Goal: Check status: Check status

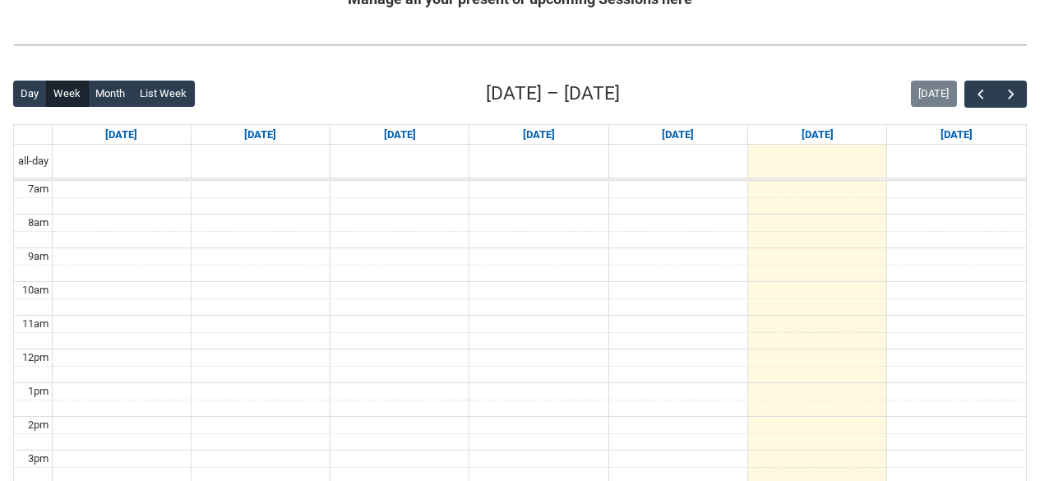
scroll to position [350, 0]
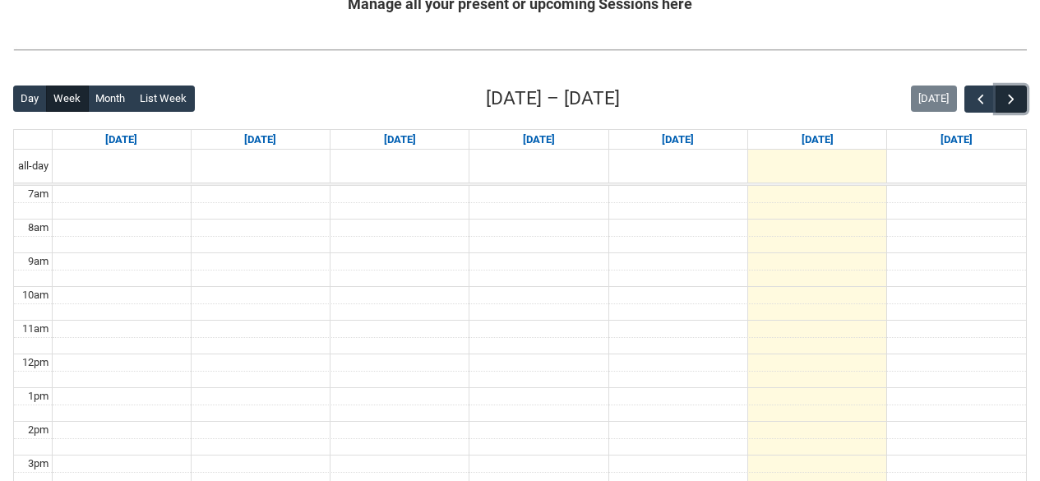
click at [1018, 96] on span "button" at bounding box center [1011, 99] width 16 height 16
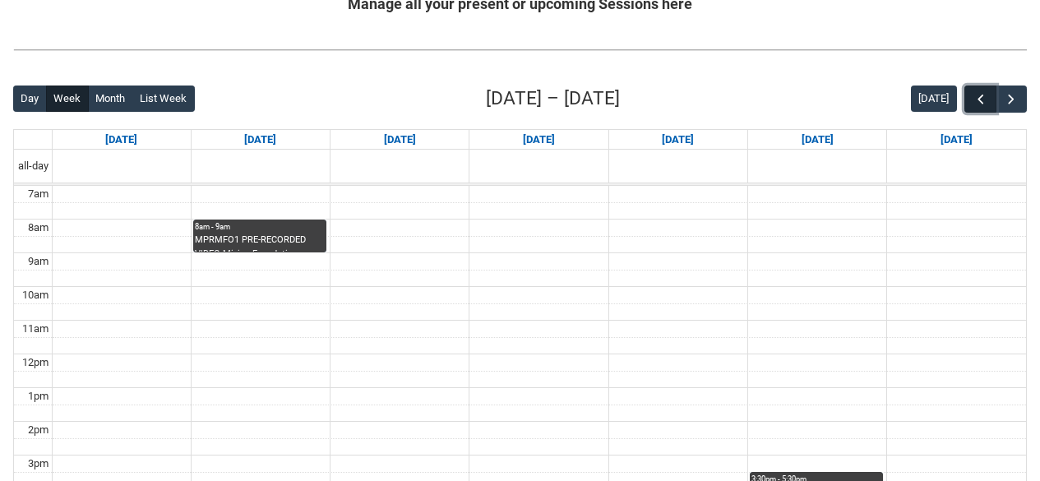
click at [985, 94] on span "button" at bounding box center [981, 99] width 16 height 16
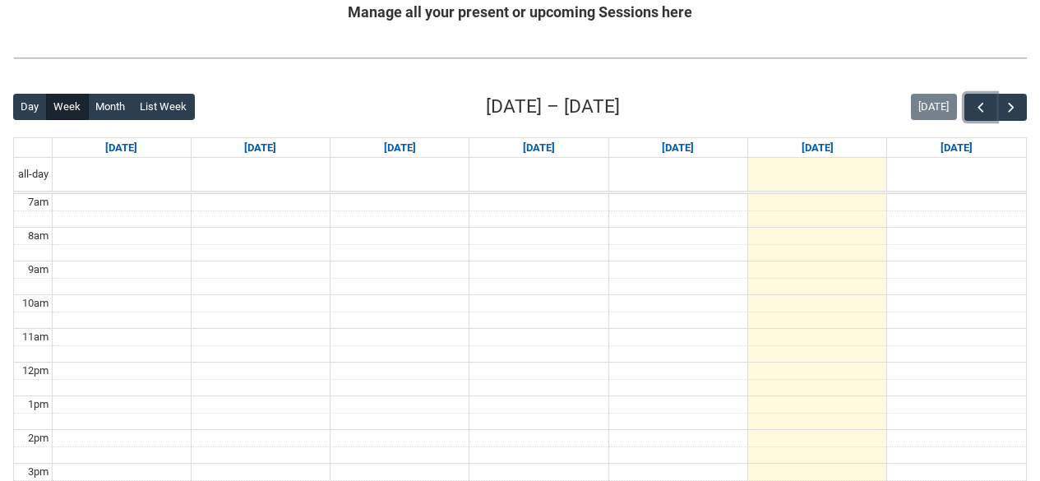
scroll to position [267, 0]
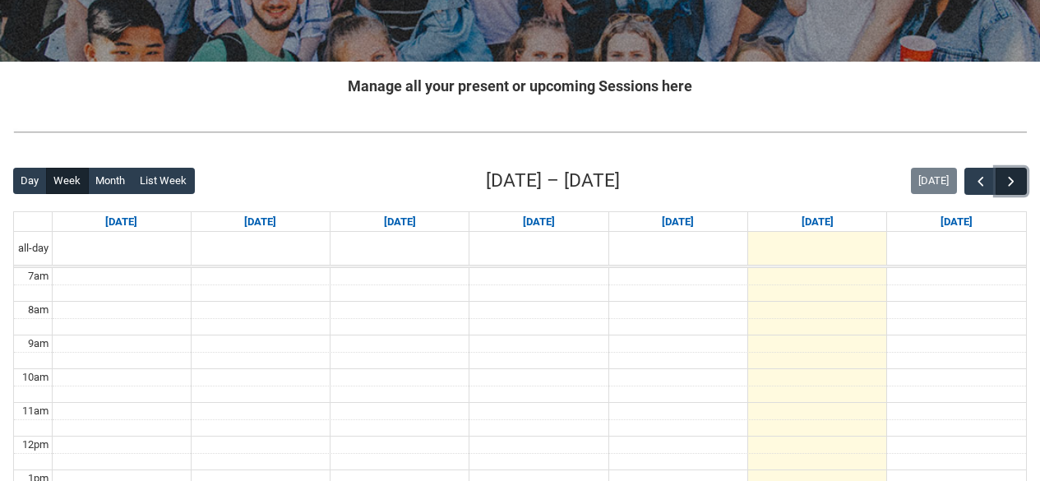
click at [1019, 176] on span "button" at bounding box center [1011, 182] width 16 height 16
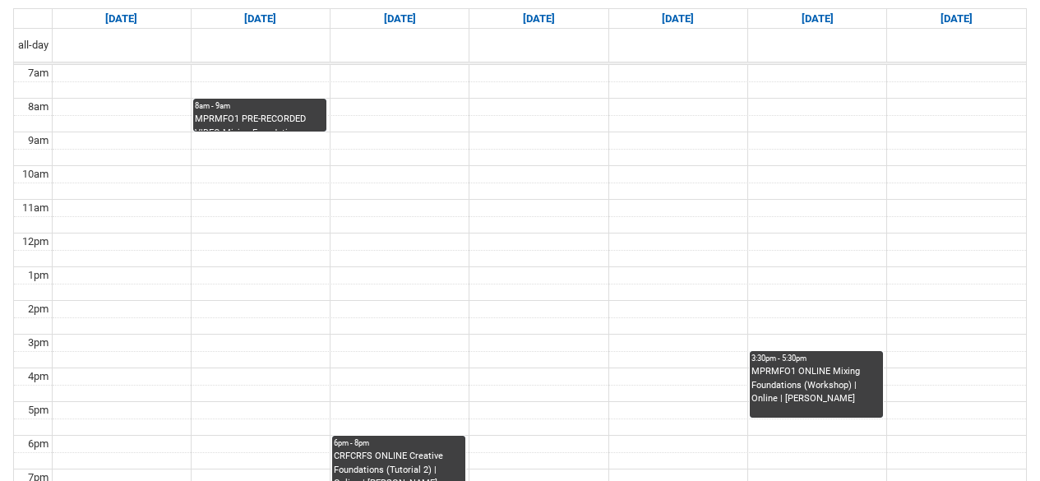
scroll to position [350, 0]
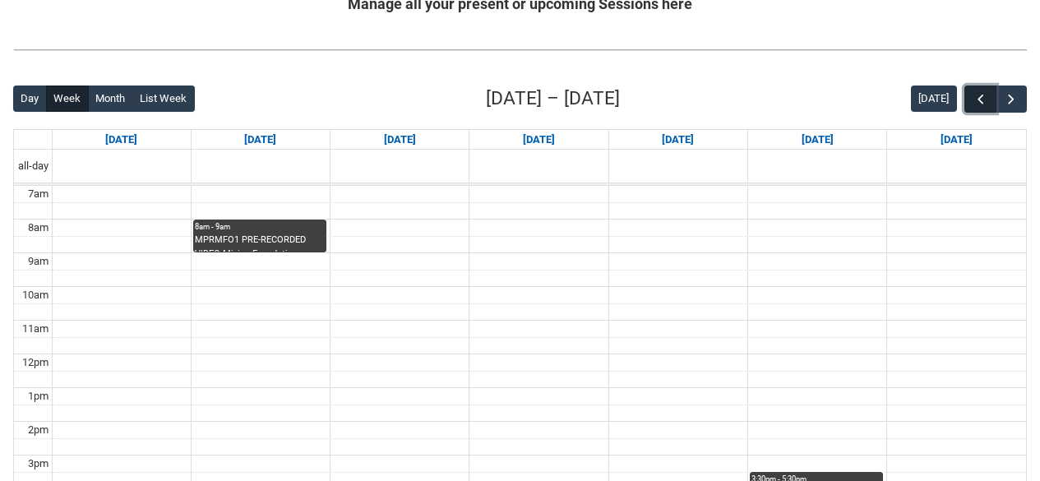
click at [980, 92] on span "button" at bounding box center [981, 99] width 16 height 16
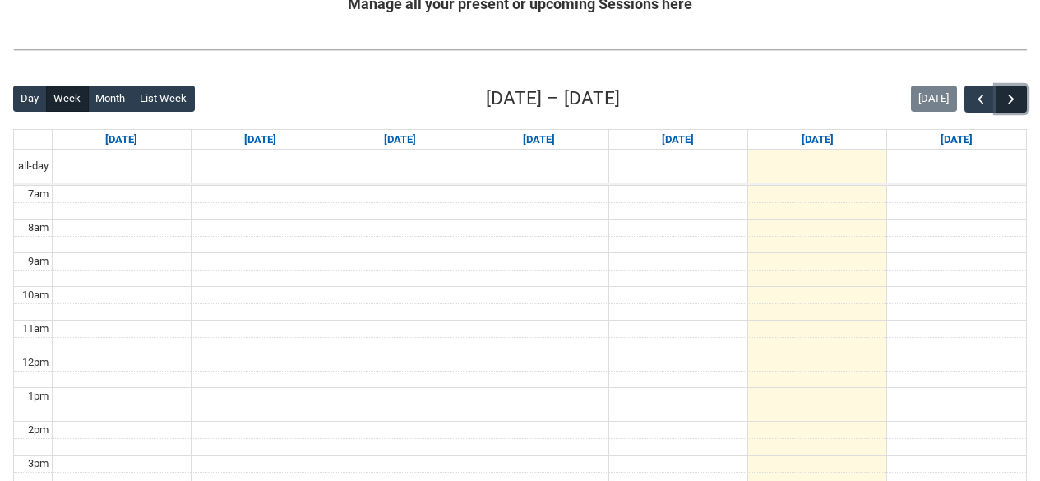
click at [1003, 92] on span "button" at bounding box center [1011, 99] width 16 height 16
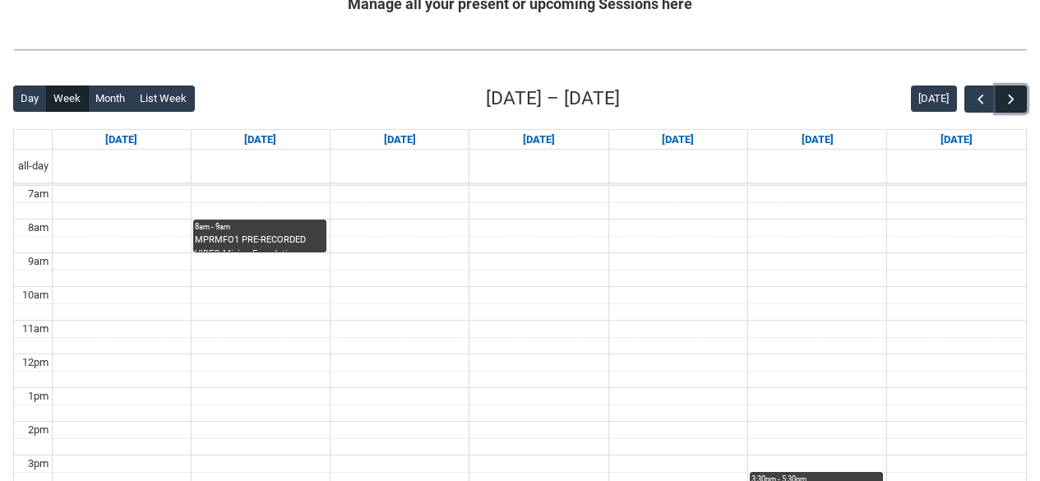
click at [1003, 92] on span "button" at bounding box center [1011, 99] width 16 height 16
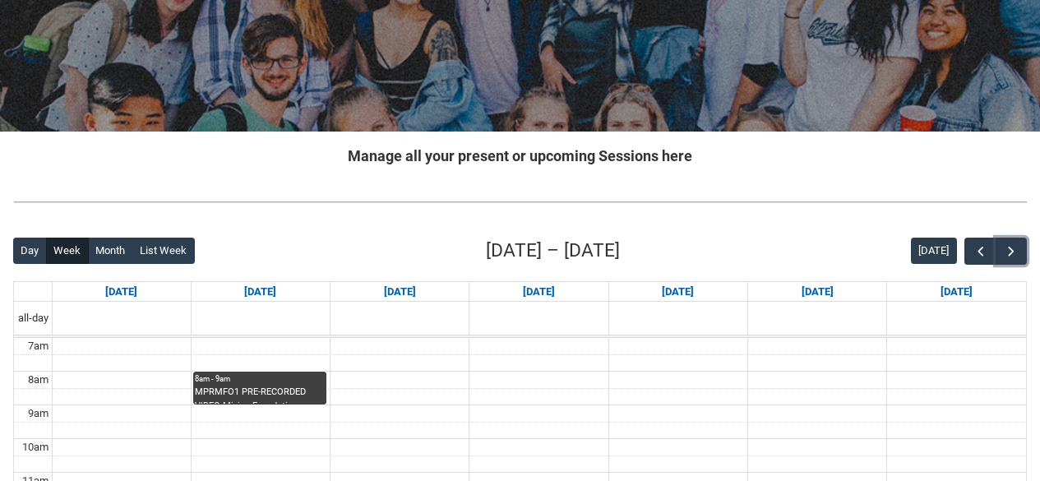
scroll to position [185, 0]
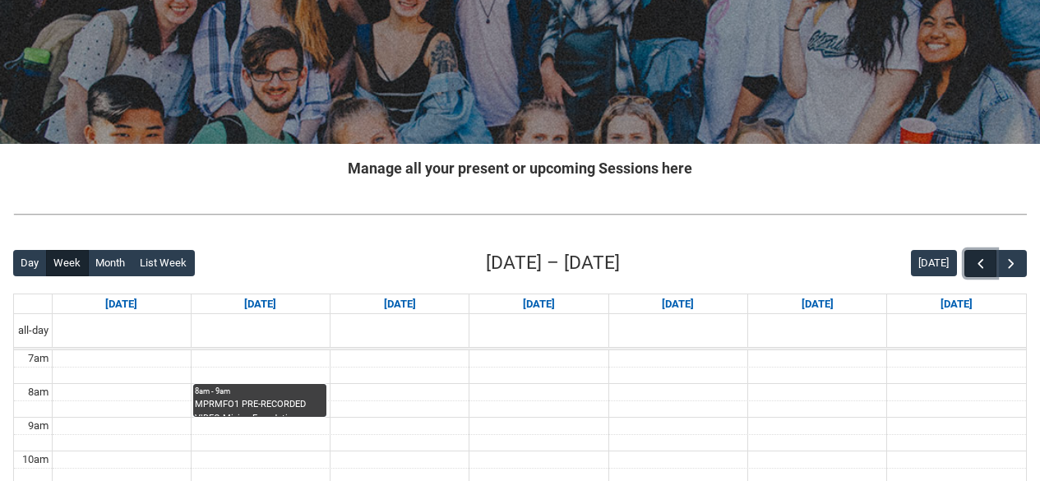
click at [980, 252] on button "button" at bounding box center [980, 263] width 31 height 27
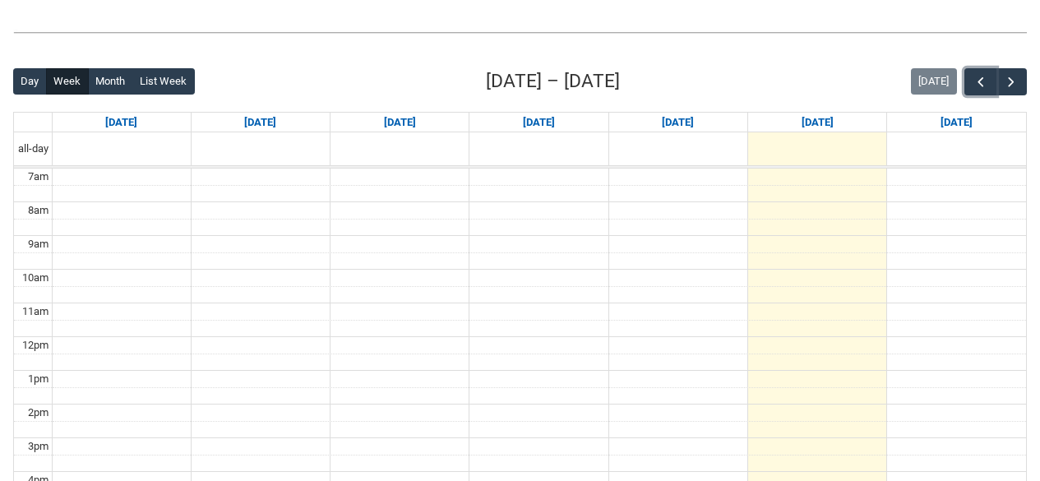
scroll to position [350, 0]
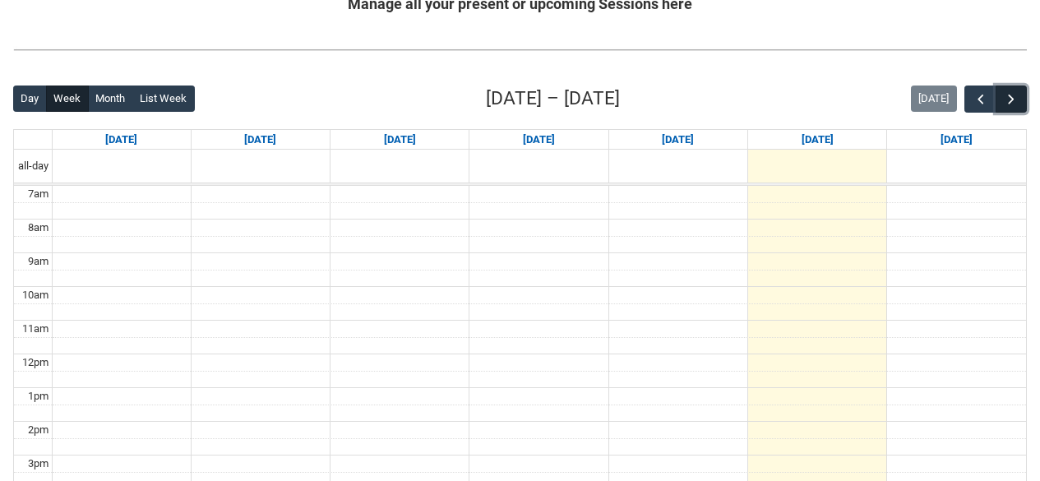
click at [1008, 94] on span "button" at bounding box center [1011, 99] width 16 height 16
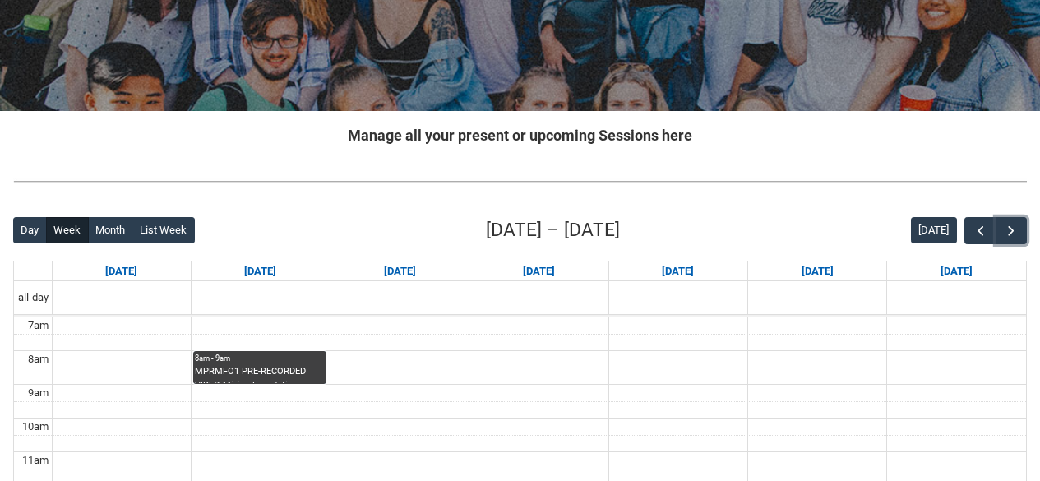
scroll to position [185, 0]
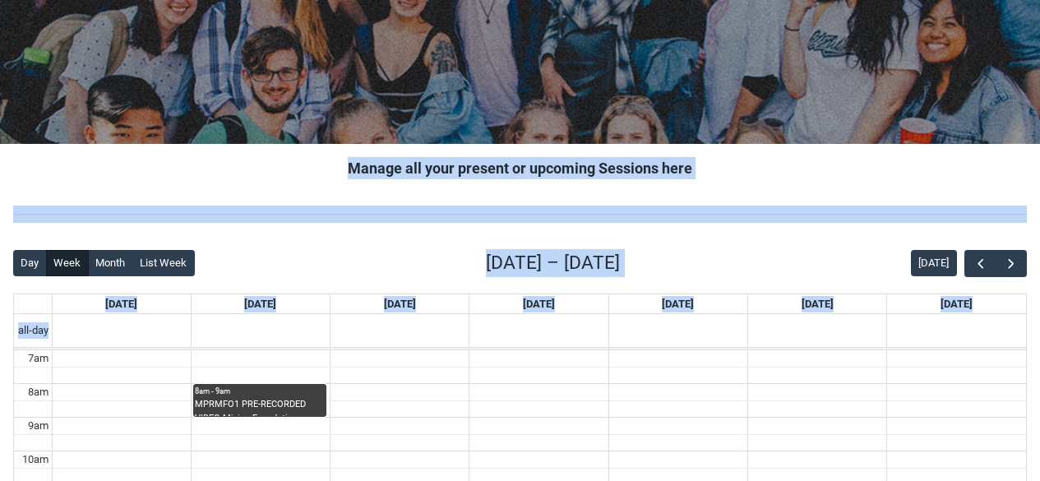
drag, startPoint x: 346, startPoint y: 168, endPoint x: 503, endPoint y: 337, distance: 231.1
click at [233, 302] on div "[DATE]" at bounding box center [261, 304] width 138 height 20
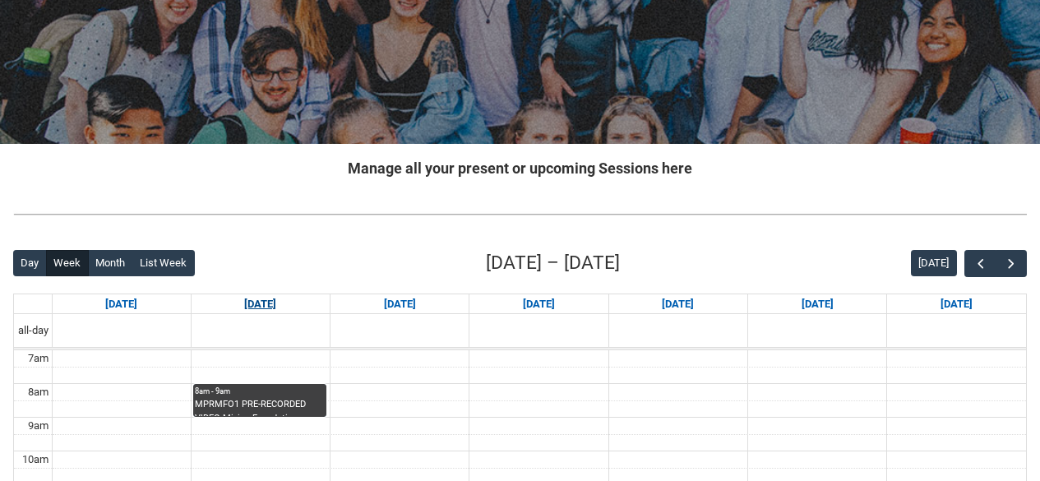
click at [241, 299] on link "[DATE]" at bounding box center [260, 304] width 39 height 20
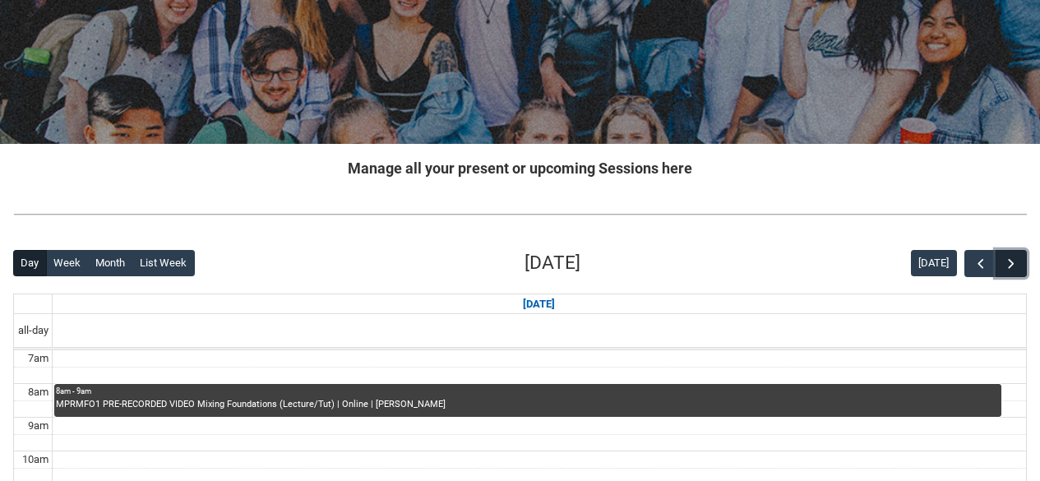
click at [1016, 267] on span "button" at bounding box center [1011, 264] width 16 height 16
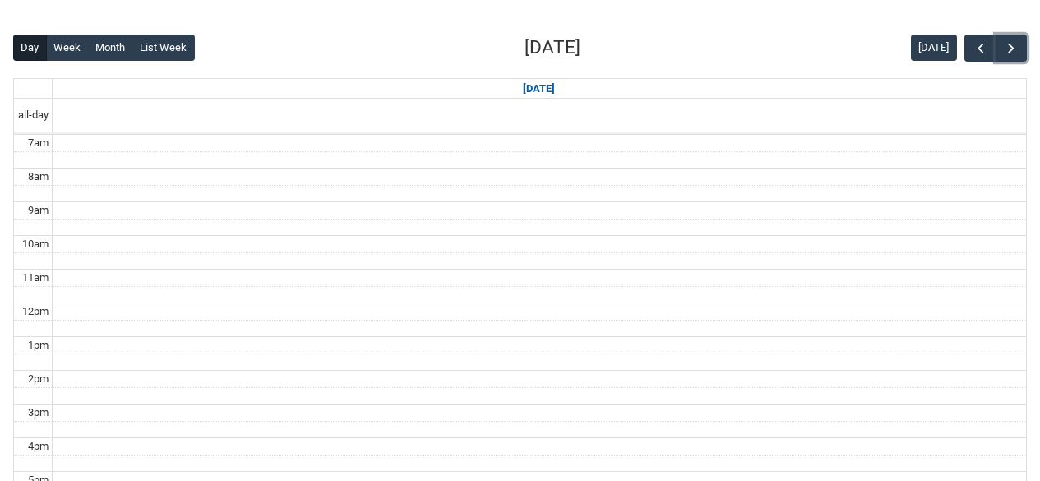
scroll to position [267, 0]
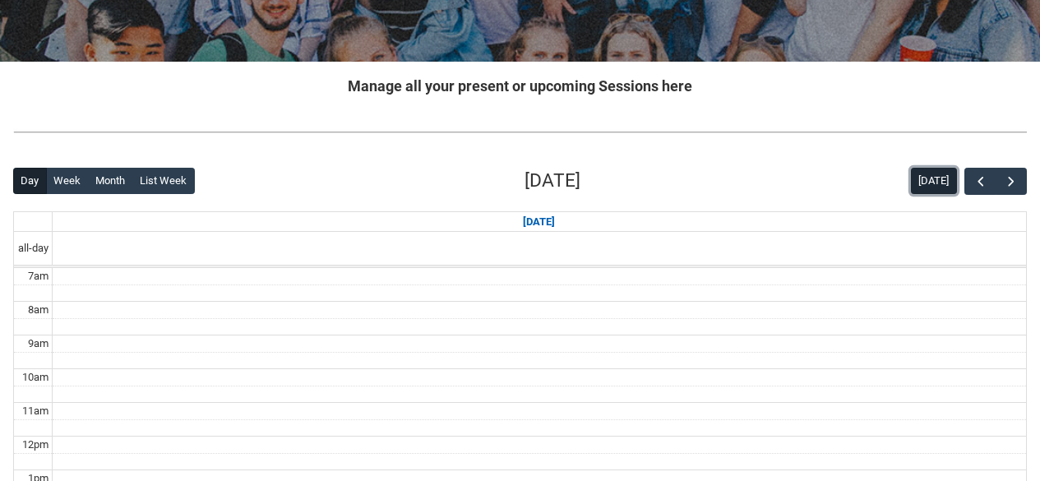
click at [952, 184] on button "[DATE]" at bounding box center [934, 181] width 46 height 26
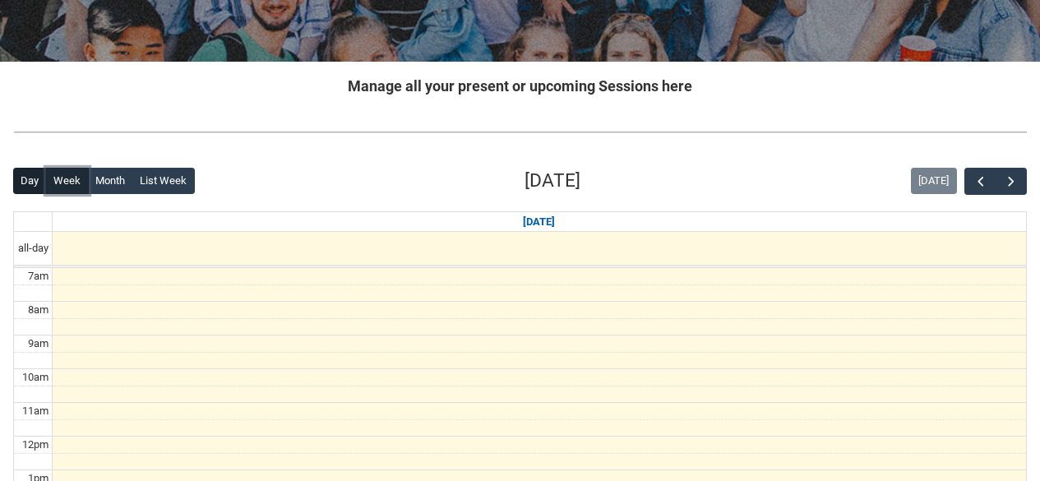
click at [66, 178] on button "Week" at bounding box center [67, 181] width 43 height 26
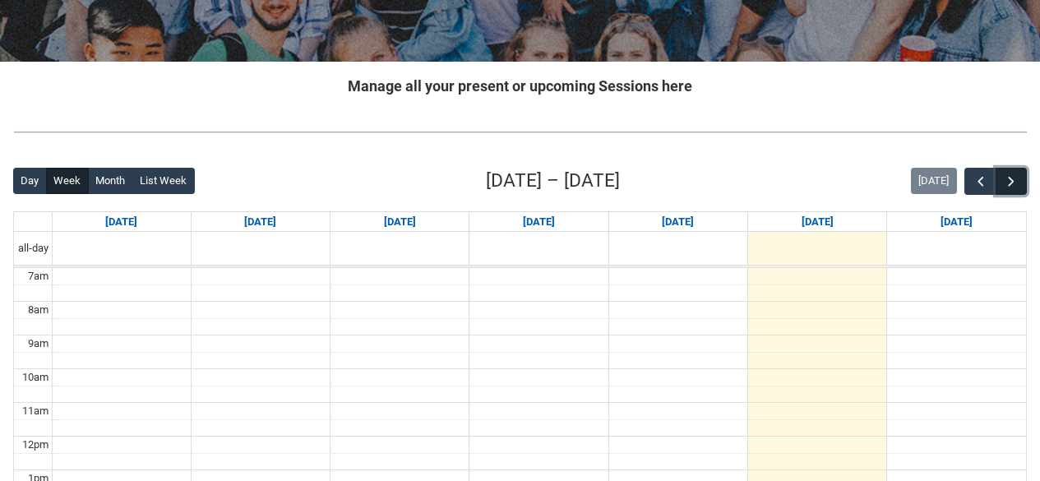
click at [1022, 178] on button "button" at bounding box center [1011, 181] width 31 height 27
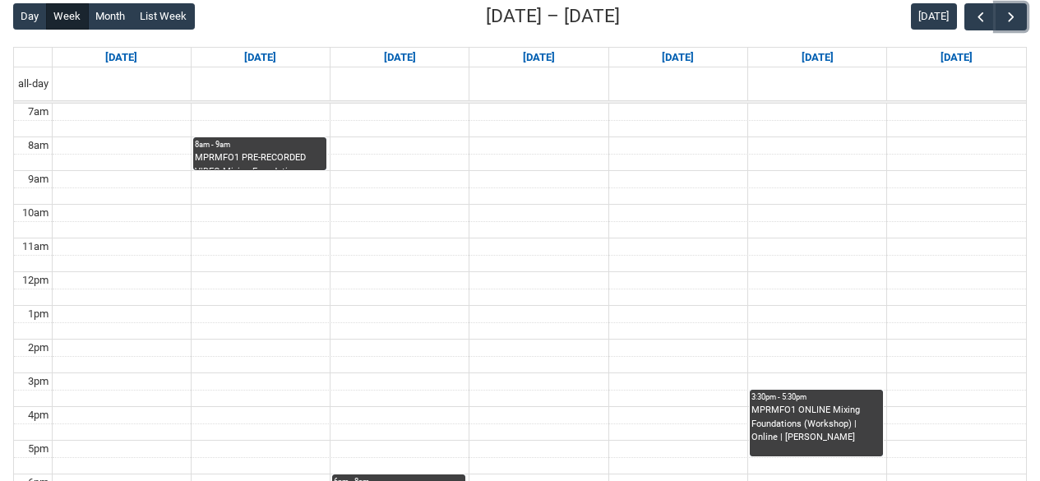
scroll to position [596, 0]
